Goal: Browse casually: Explore the website without a specific task or goal

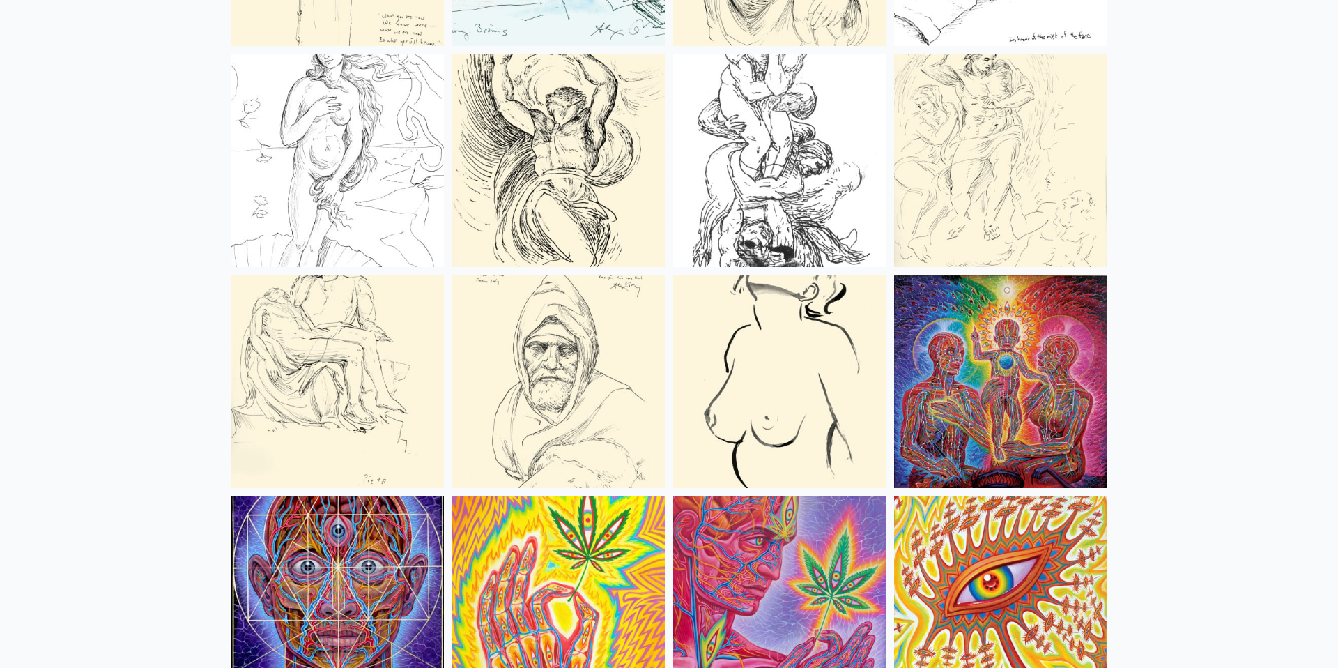
scroll to position [5632, 0]
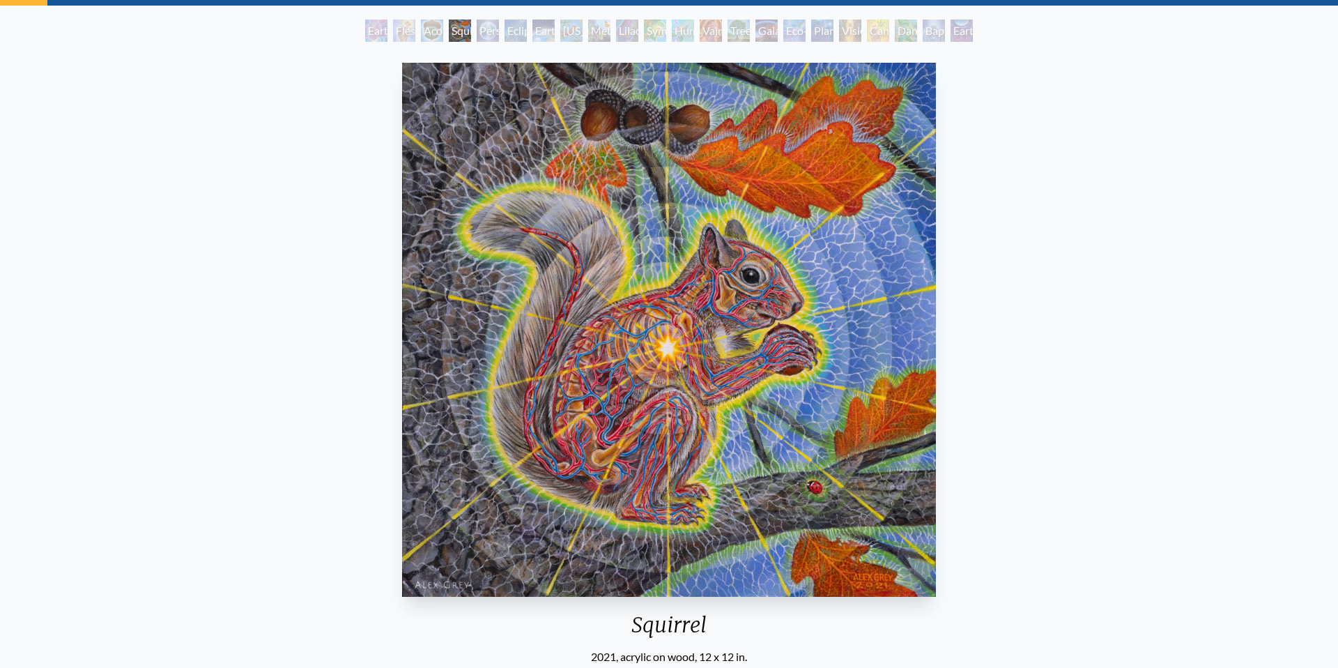
scroll to position [67, 0]
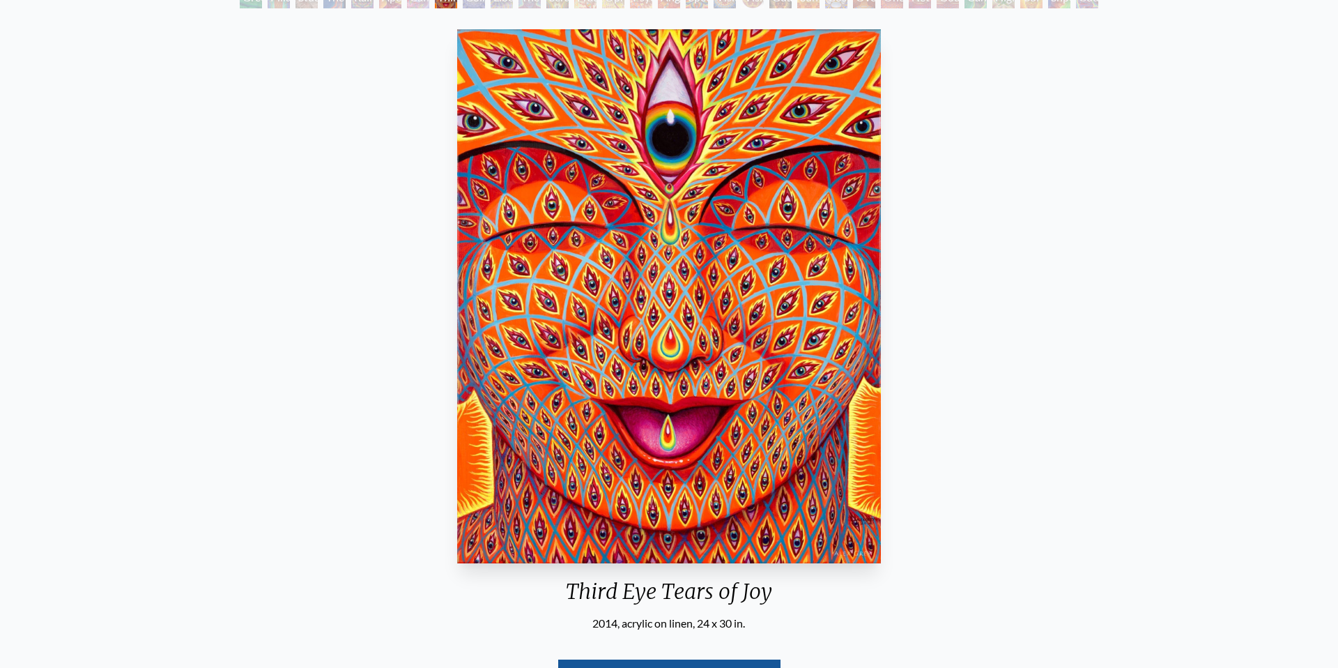
scroll to position [109, 0]
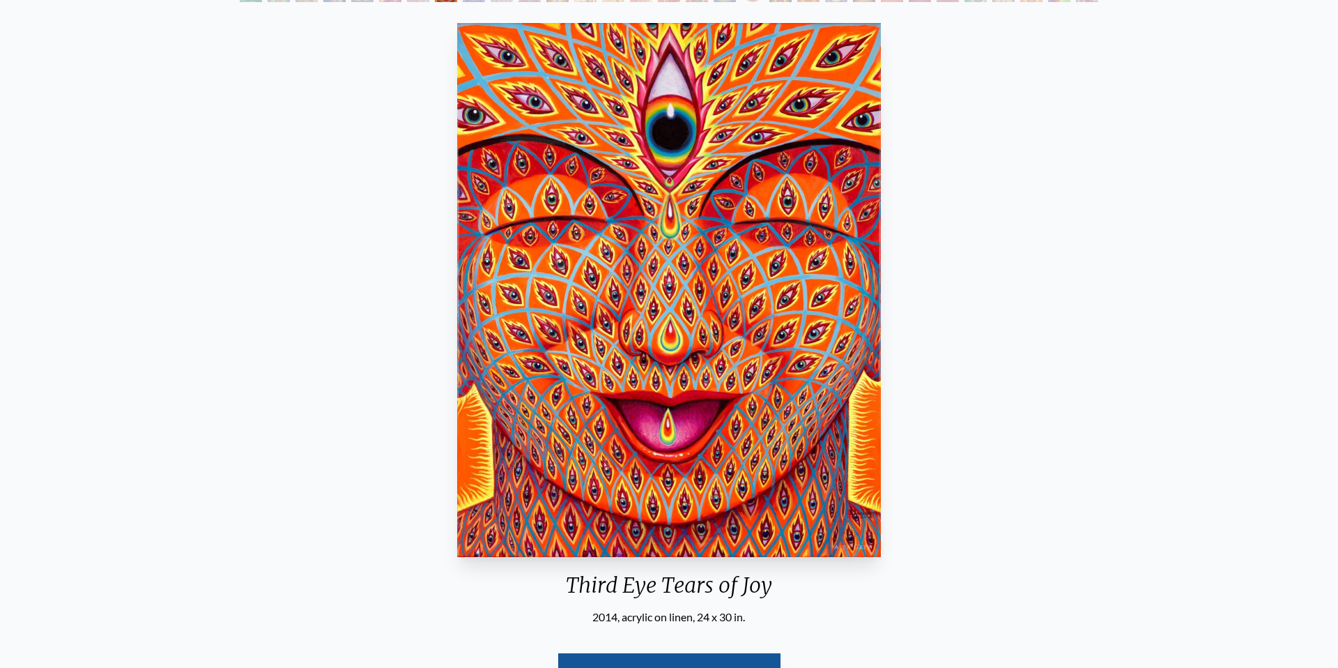
click at [62, 111] on div "Third Eye Tears of Joy 2014, acrylic on linen, 24 x 30 in. Visit the CoSM Shop" at bounding box center [669, 371] width 1316 height 708
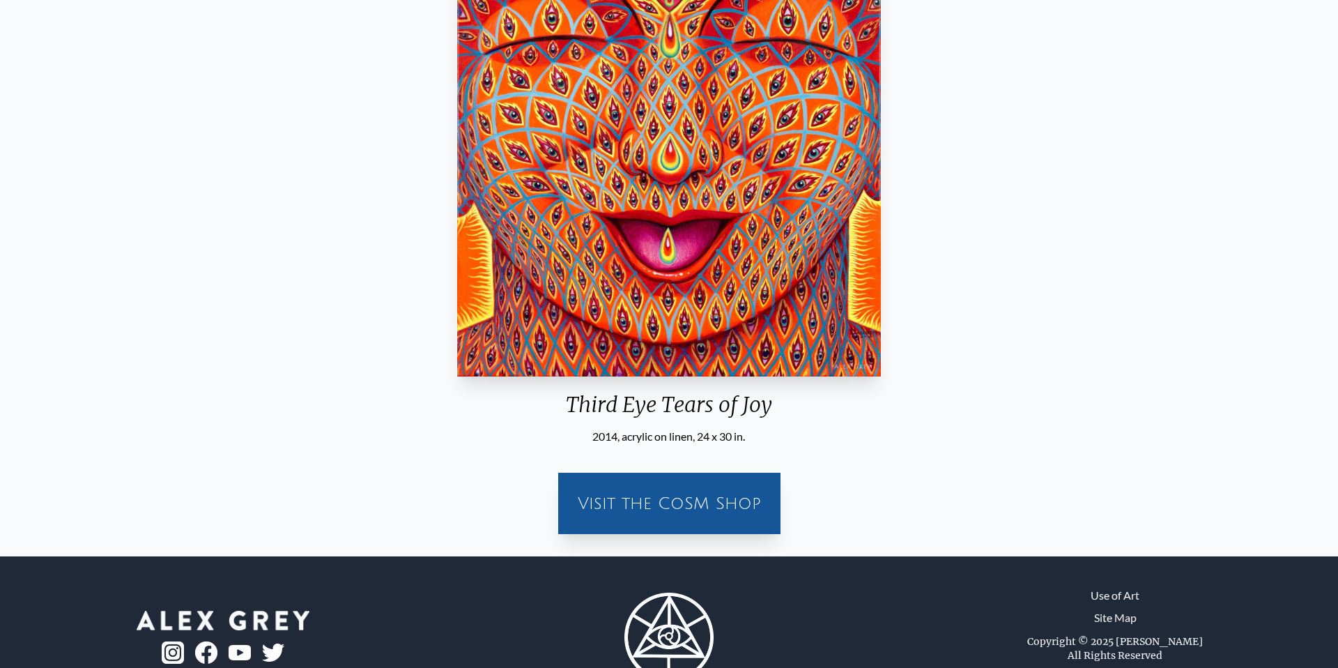
scroll to position [340, 0]
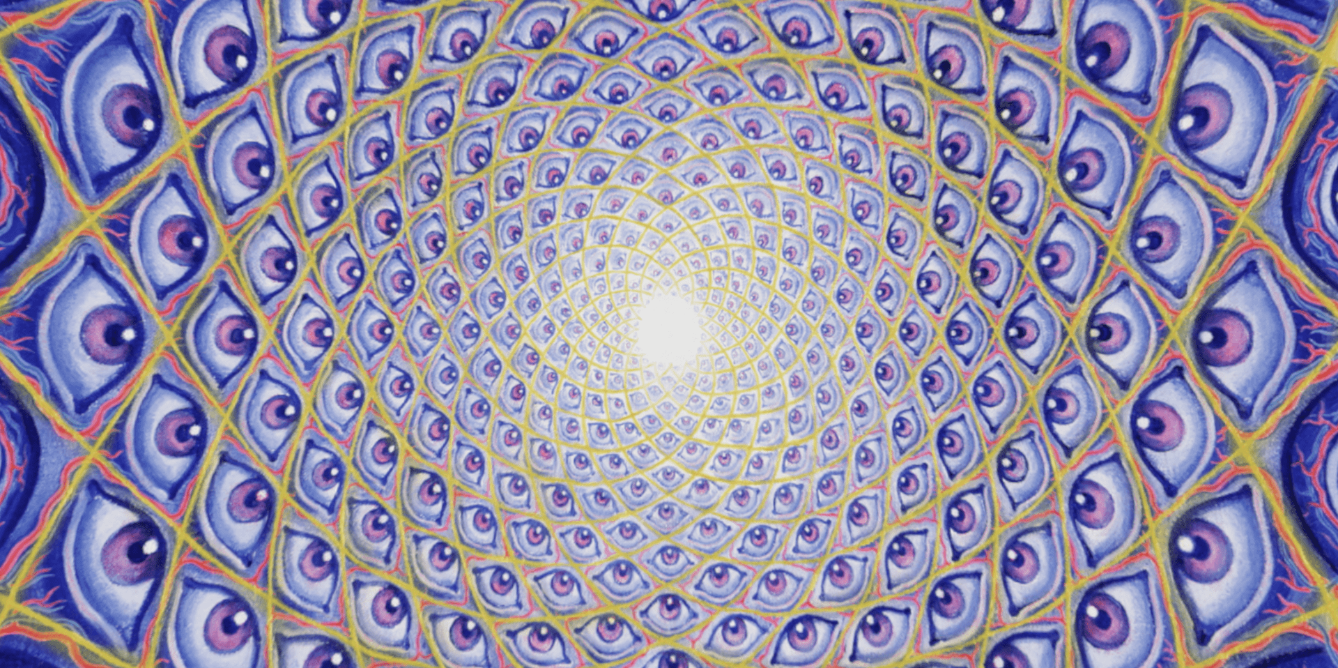
scroll to position [45, 0]
drag, startPoint x: 614, startPoint y: 196, endPoint x: 631, endPoint y: 50, distance: 146.7
click at [853, 119] on video "Your browser does not support the video tag." at bounding box center [669, 333] width 1394 height 784
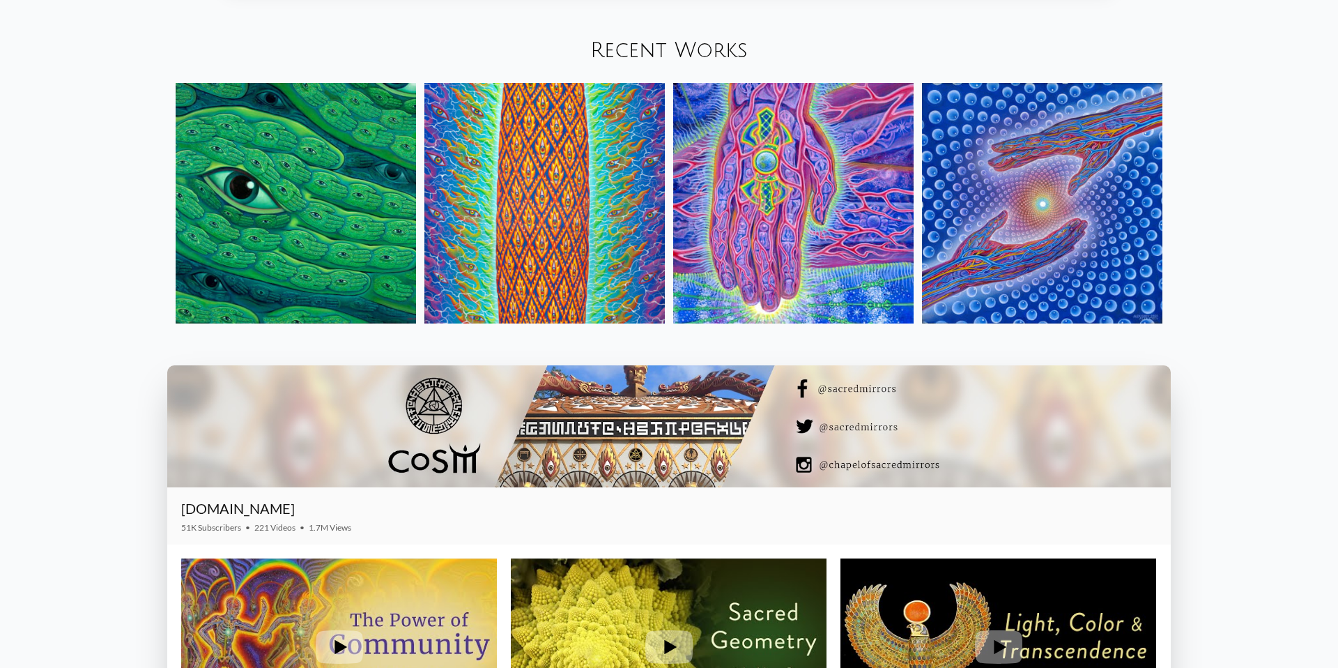
scroll to position [2000, 0]
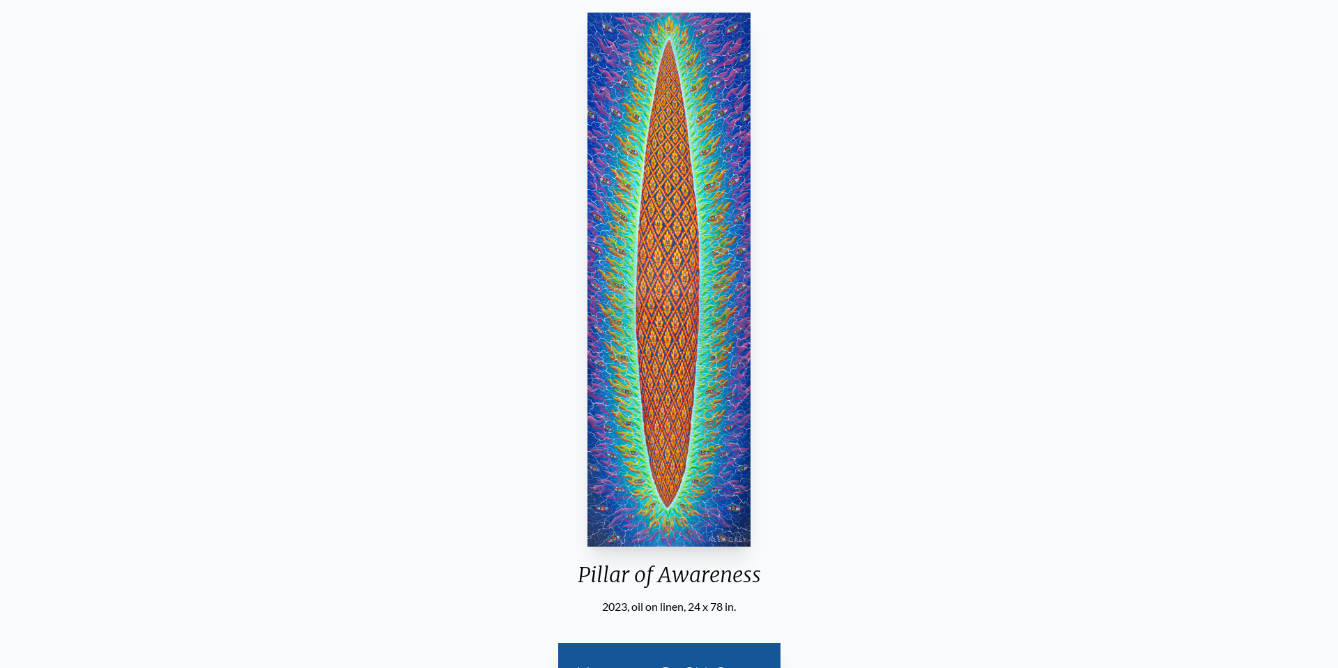
scroll to position [116, 0]
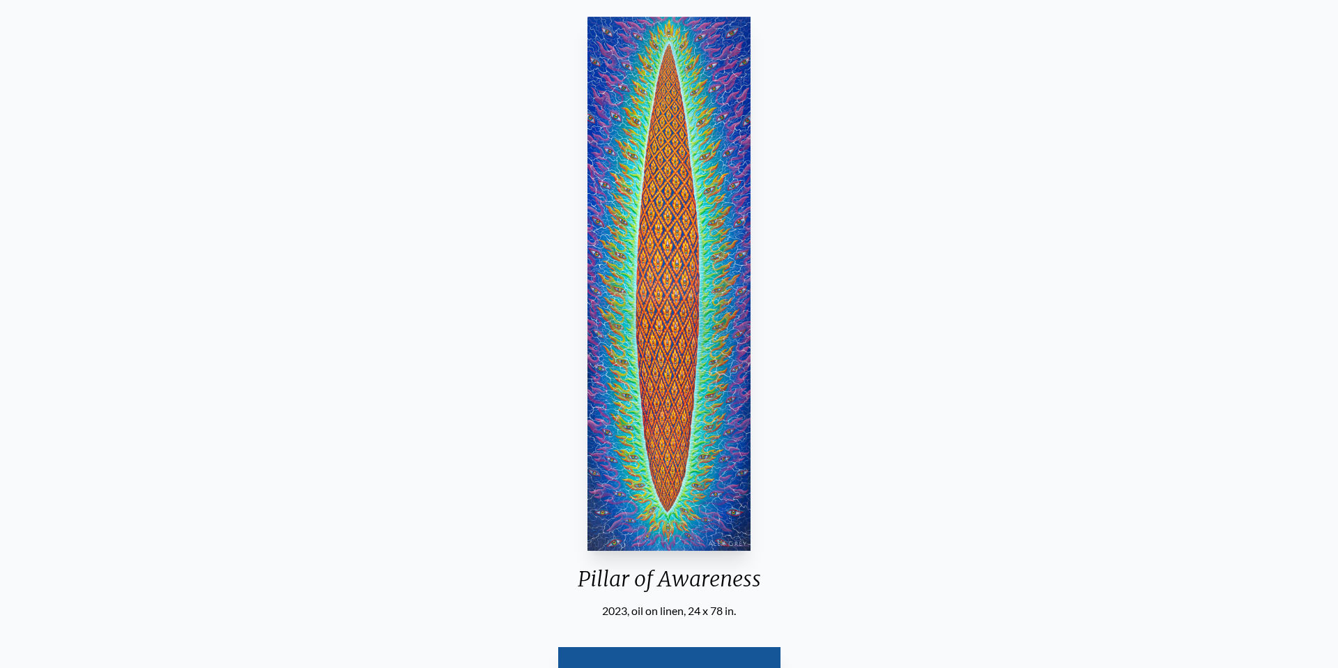
click at [699, 289] on img "2 / 31" at bounding box center [669, 284] width 163 height 534
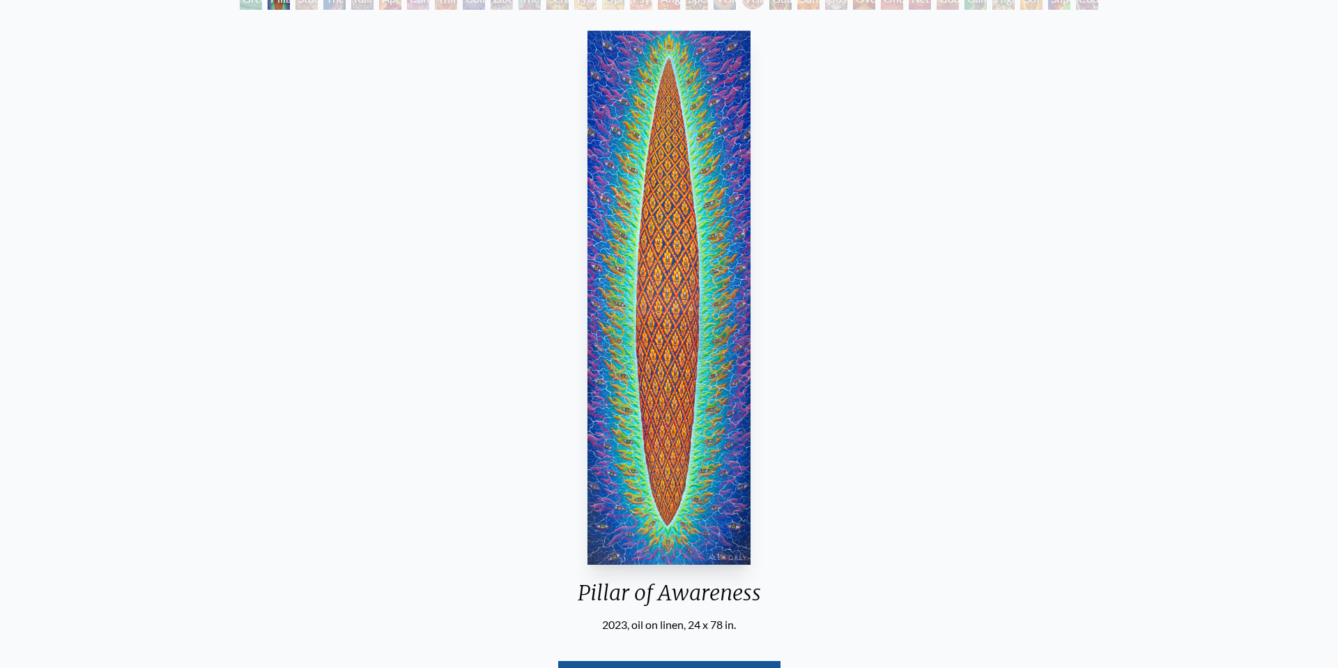
scroll to position [104, 0]
